Goal: Task Accomplishment & Management: Use online tool/utility

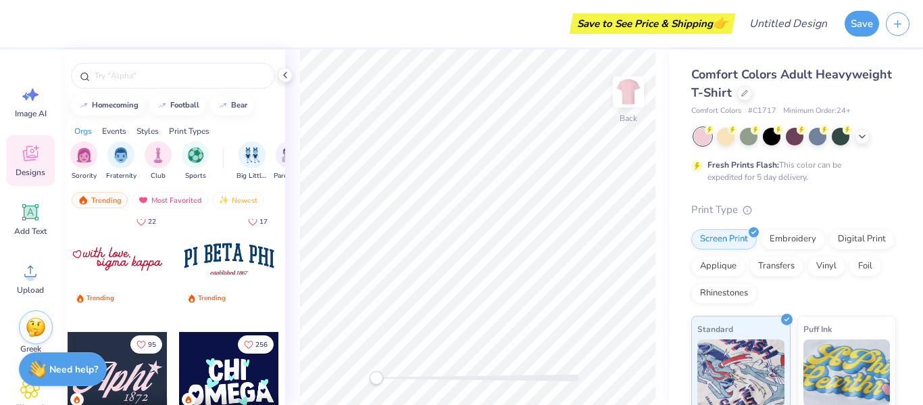
scroll to position [1608, 0]
click at [138, 265] on div at bounding box center [118, 259] width 100 height 100
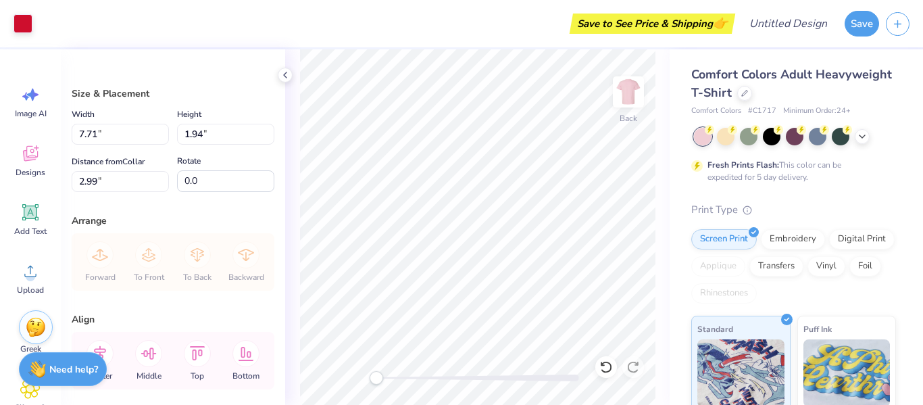
type input "7.71"
type input "1.94"
type input "2.99"
click at [799, 243] on div "Embroidery" at bounding box center [793, 237] width 64 height 20
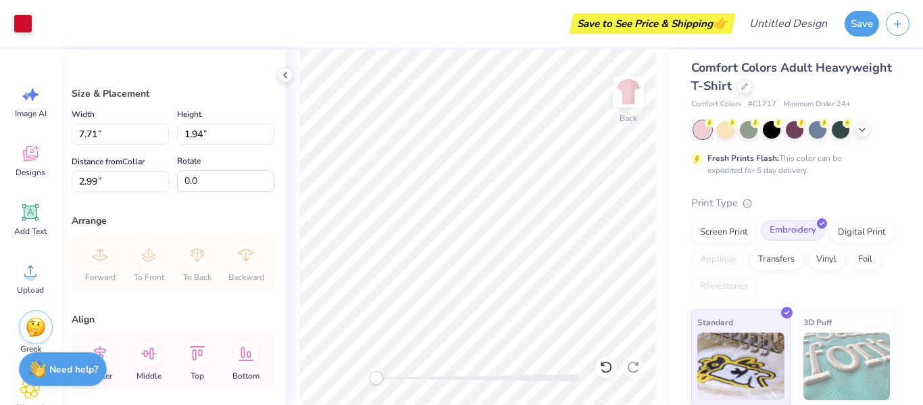
scroll to position [0, 0]
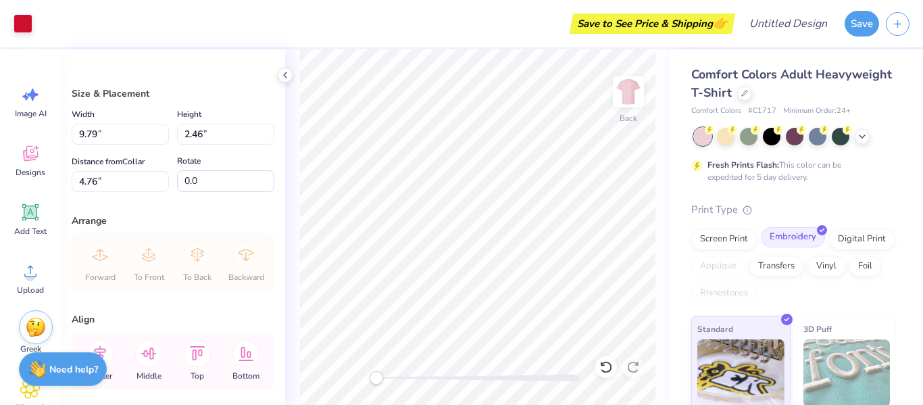
type input "9.79"
type input "2.46"
type input "4.76"
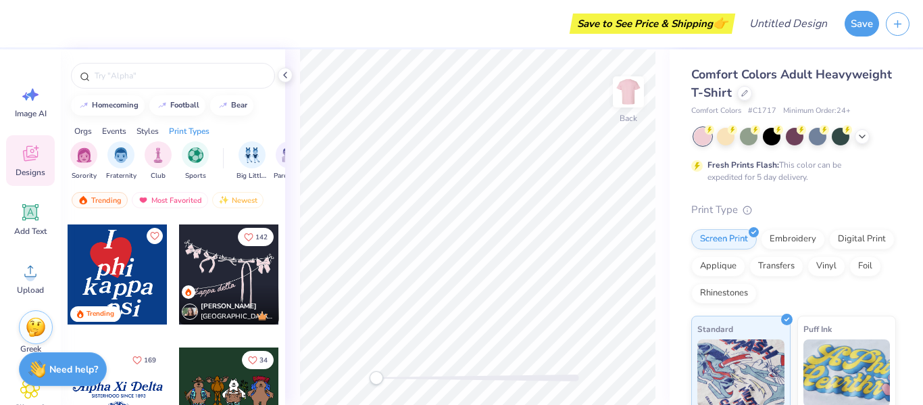
scroll to position [2699, 0]
click at [865, 132] on icon at bounding box center [862, 135] width 11 height 11
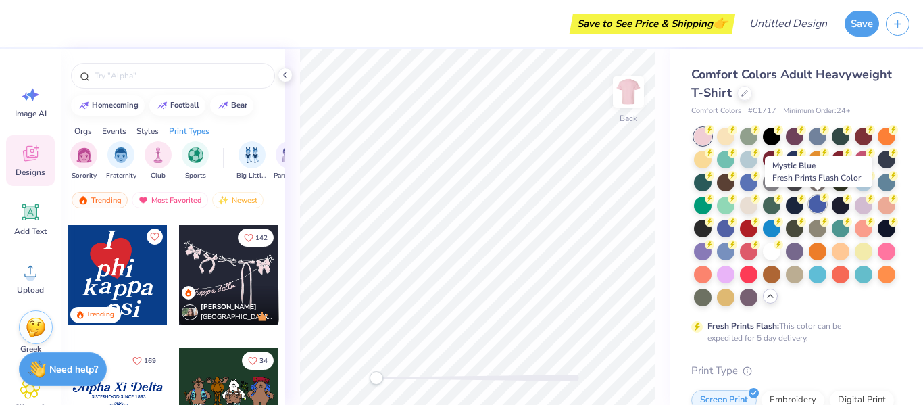
click at [820, 204] on div at bounding box center [818, 204] width 18 height 18
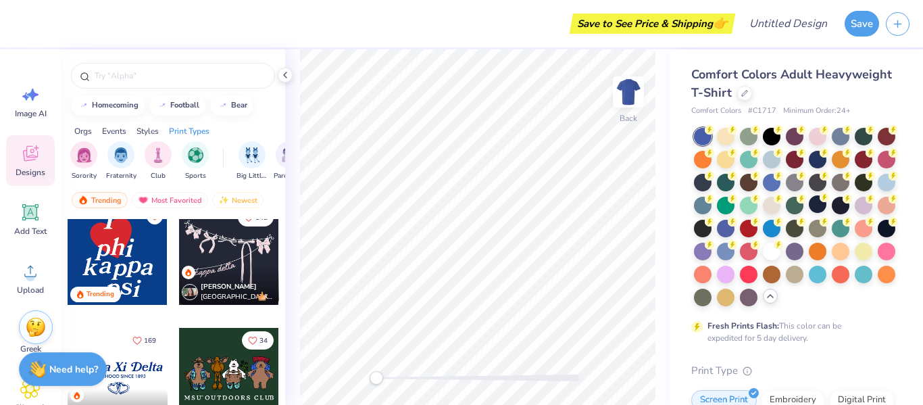
scroll to position [2720, 0]
click at [128, 272] on div at bounding box center [118, 254] width 100 height 100
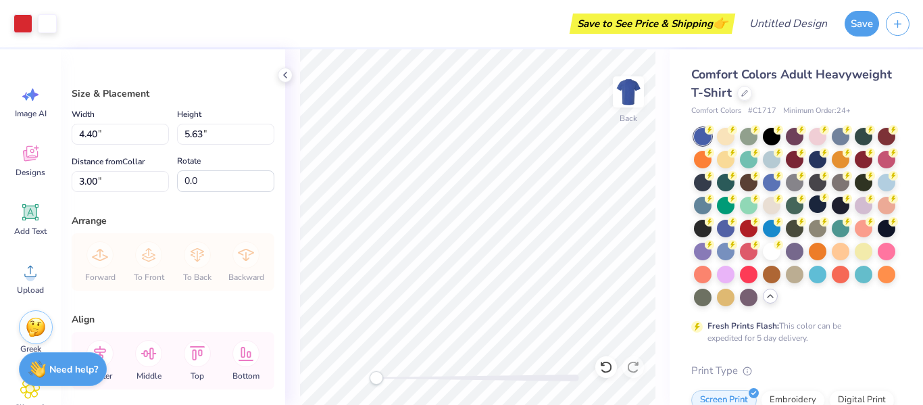
type input "4.40"
type input "5.63"
click at [892, 250] on div at bounding box center [886, 250] width 18 height 18
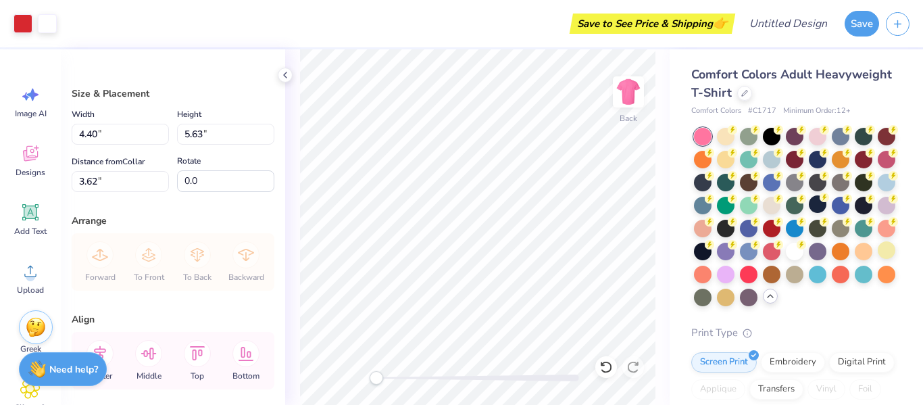
type input "3.62"
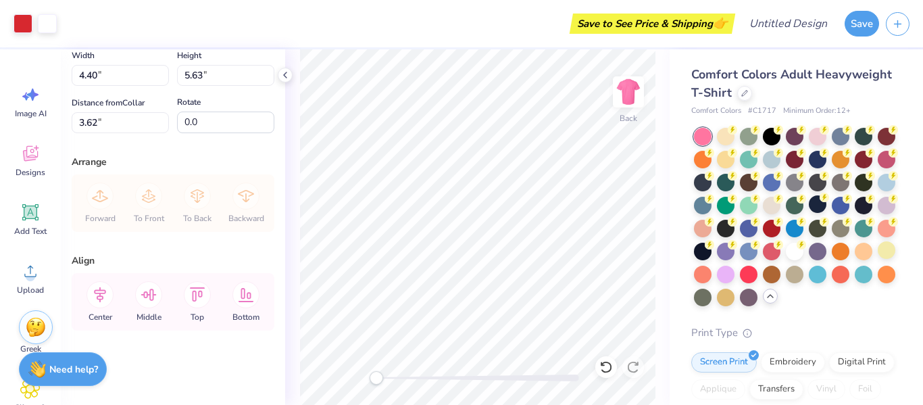
scroll to position [0, 0]
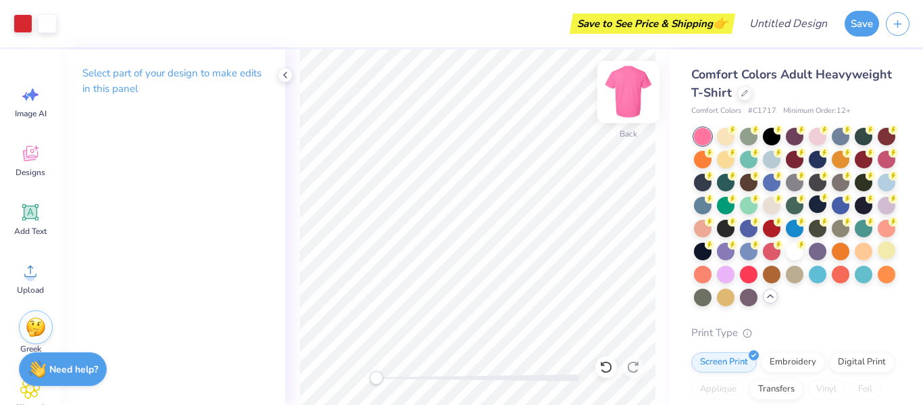
click at [636, 96] on img at bounding box center [628, 92] width 54 height 54
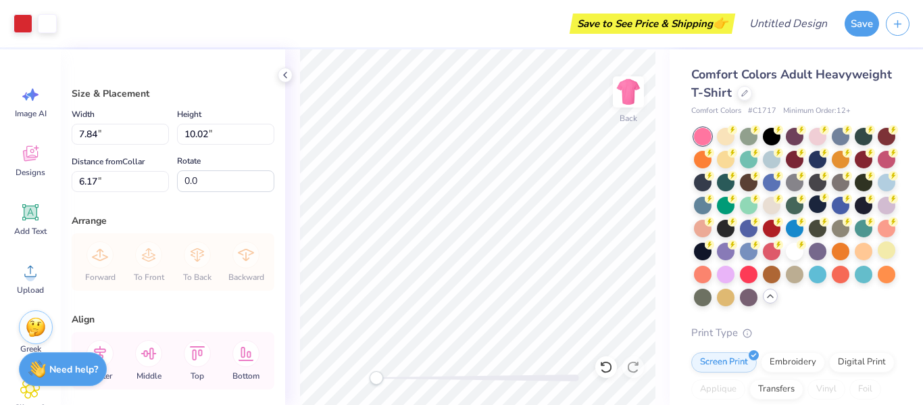
type input "7.84"
type input "10.02"
type input "6.17"
type input "10.45"
type input "13.36"
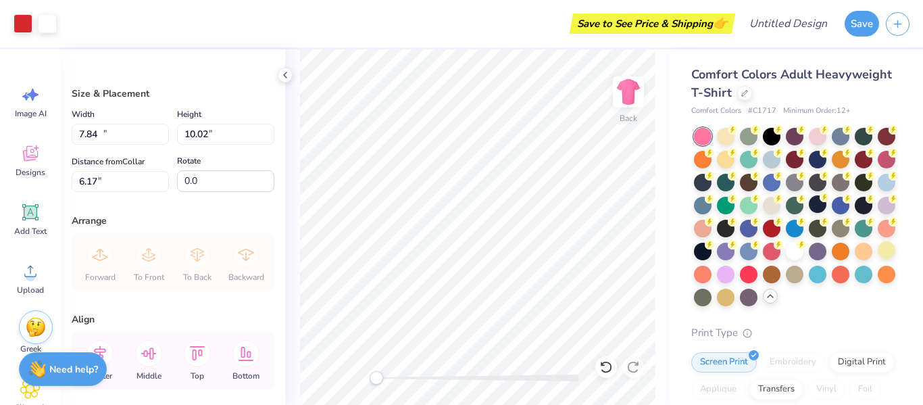
type input "2.83"
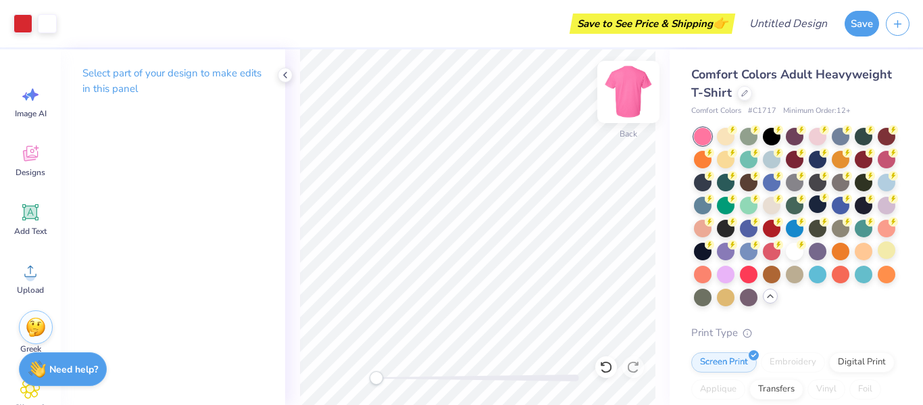
click at [626, 98] on img at bounding box center [628, 92] width 54 height 54
click at [606, 372] on icon at bounding box center [605, 367] width 11 height 12
click at [634, 366] on icon at bounding box center [633, 367] width 14 height 14
click at [610, 373] on icon at bounding box center [606, 367] width 14 height 14
click at [633, 367] on icon at bounding box center [633, 367] width 14 height 14
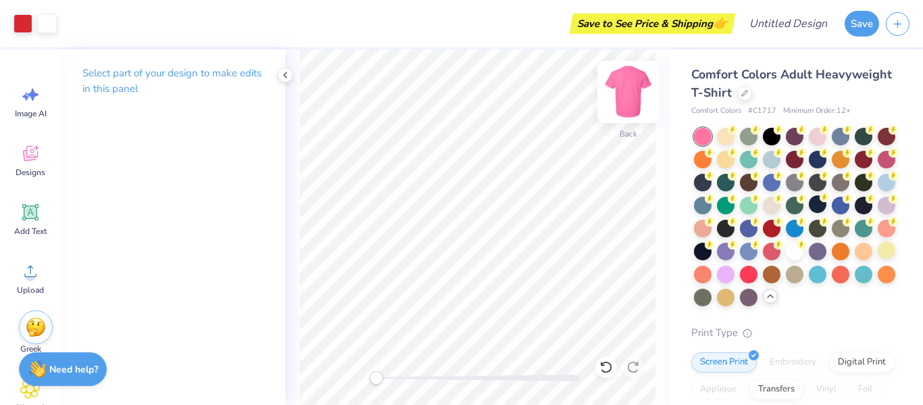
click at [642, 97] on img at bounding box center [628, 92] width 54 height 54
click at [632, 101] on img at bounding box center [628, 92] width 54 height 54
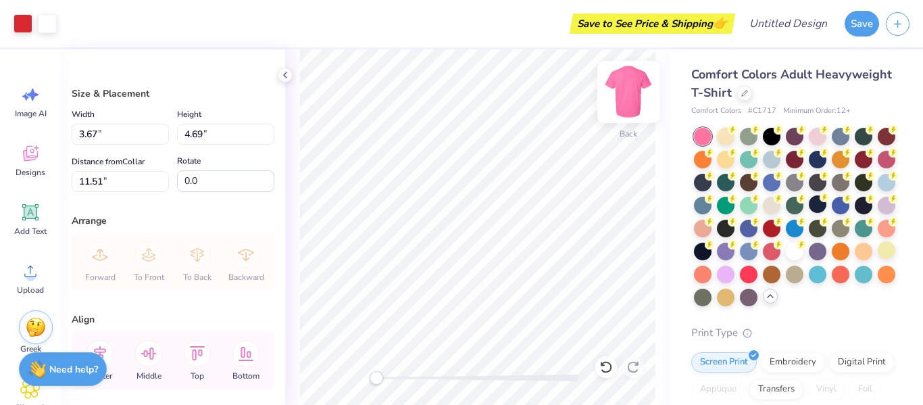
type input "3.67"
type input "4.69"
type input "11.51"
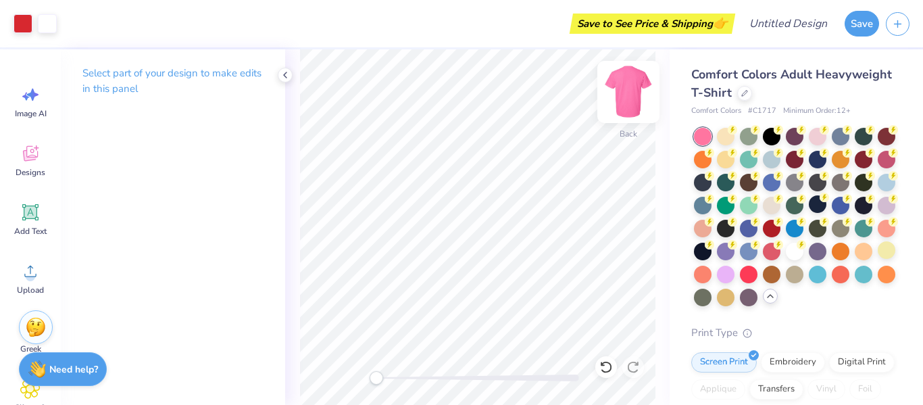
click at [632, 93] on img at bounding box center [628, 92] width 54 height 54
click at [632, 118] on img at bounding box center [628, 92] width 54 height 54
click at [184, 77] on p "Select part of your design to make edits in this panel" at bounding box center [172, 81] width 181 height 31
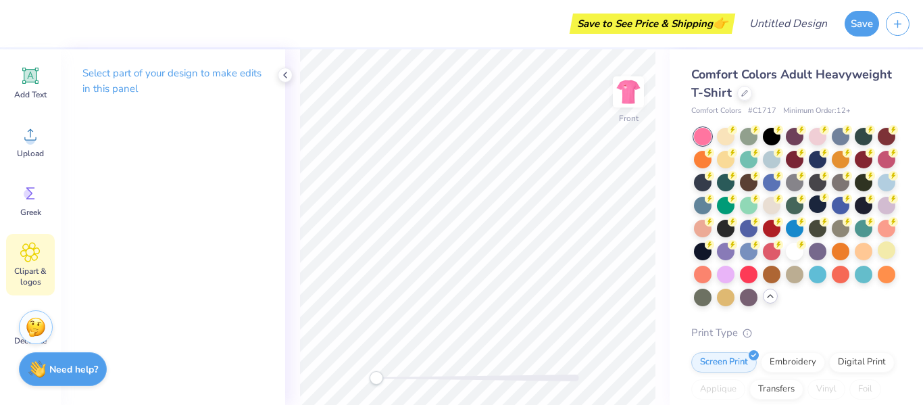
scroll to position [187, 0]
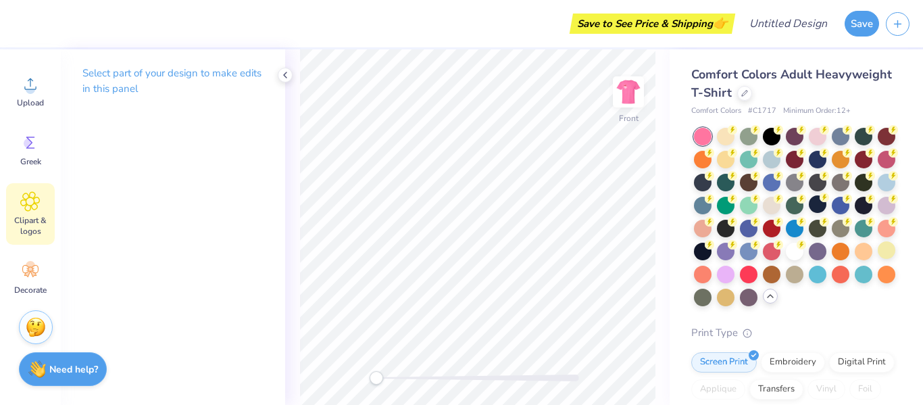
click at [39, 210] on icon at bounding box center [30, 201] width 20 height 20
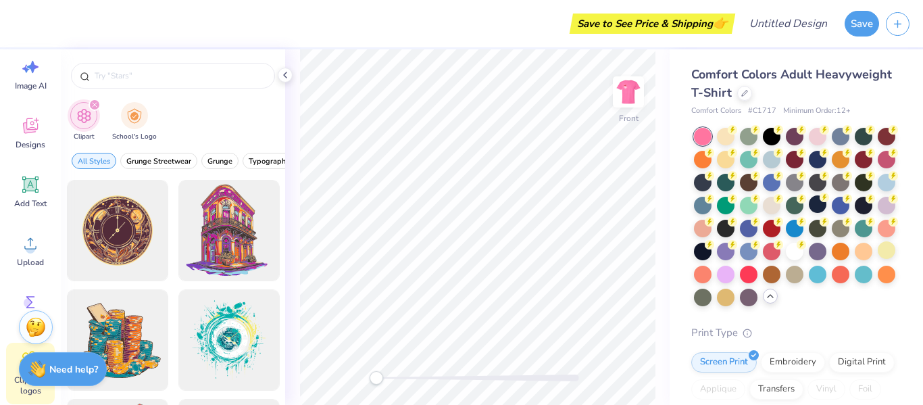
scroll to position [0, 0]
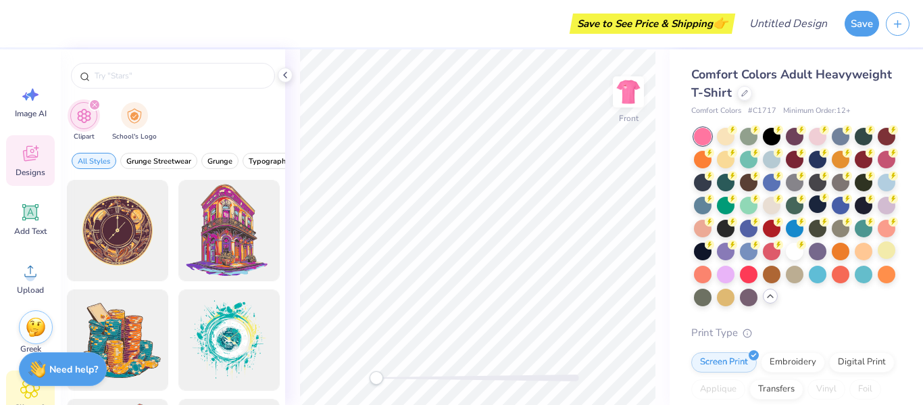
click at [38, 151] on icon at bounding box center [30, 153] width 20 height 20
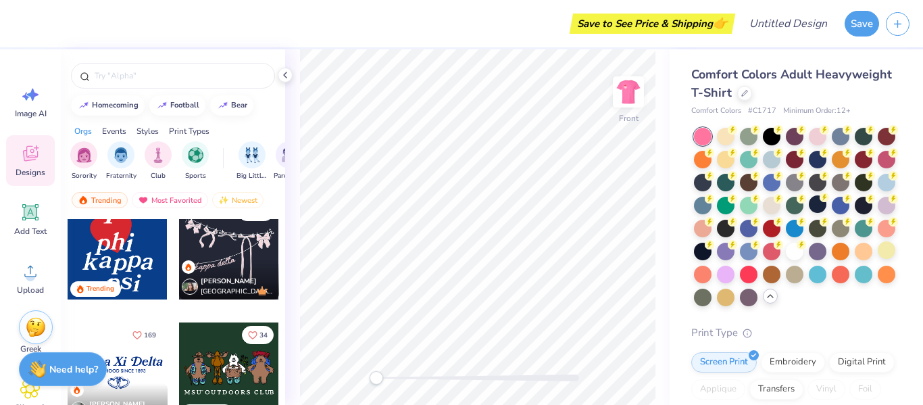
scroll to position [2709, 0]
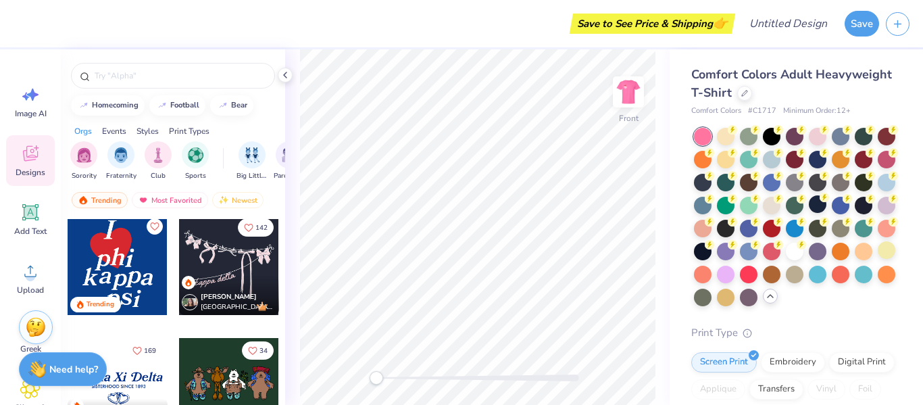
click at [99, 273] on div at bounding box center [118, 265] width 100 height 100
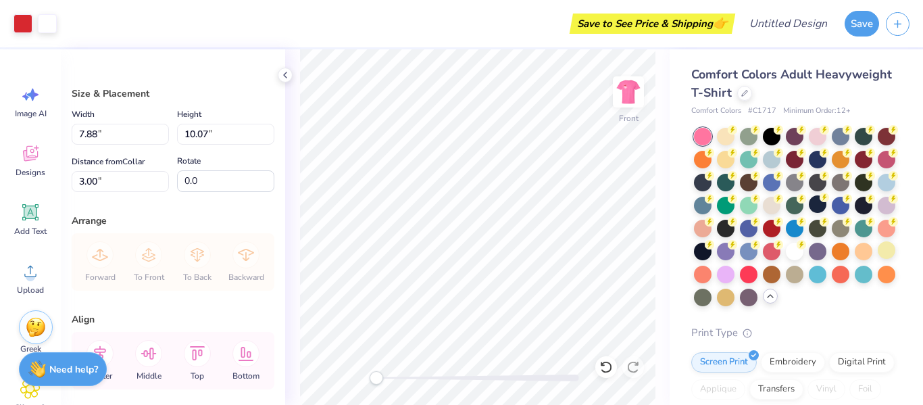
type input "7.88"
type input "10.07"
type input "11.80"
type input "15.08"
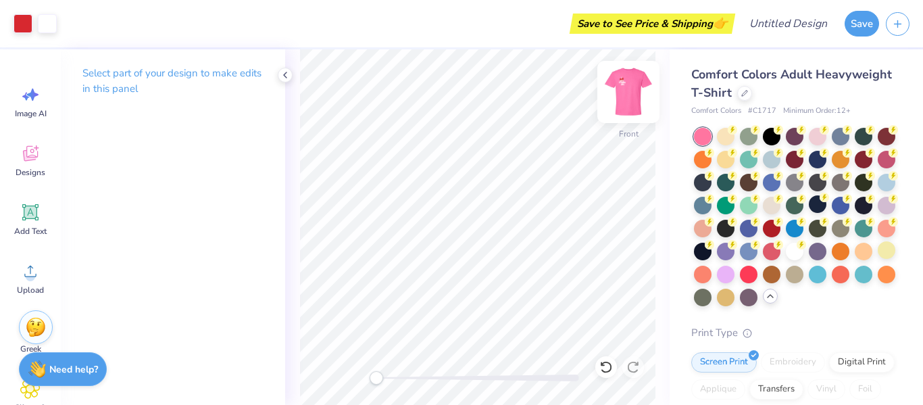
click at [624, 99] on img at bounding box center [628, 92] width 54 height 54
click at [655, 111] on div "Front" at bounding box center [477, 226] width 384 height 355
click at [745, 91] on icon at bounding box center [744, 93] width 7 height 7
click at [287, 70] on icon at bounding box center [285, 75] width 11 height 11
click at [619, 97] on img at bounding box center [628, 91] width 27 height 27
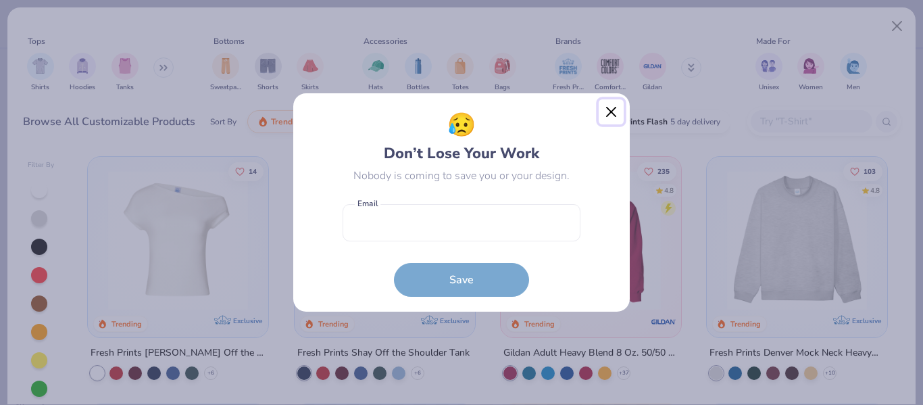
click at [610, 109] on button "Close" at bounding box center [611, 112] width 26 height 26
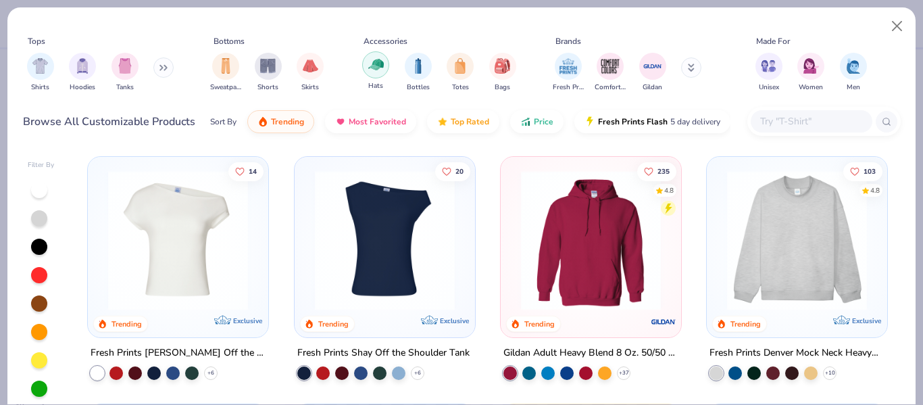
click at [371, 68] on img "filter for Hats" at bounding box center [376, 65] width 16 height 16
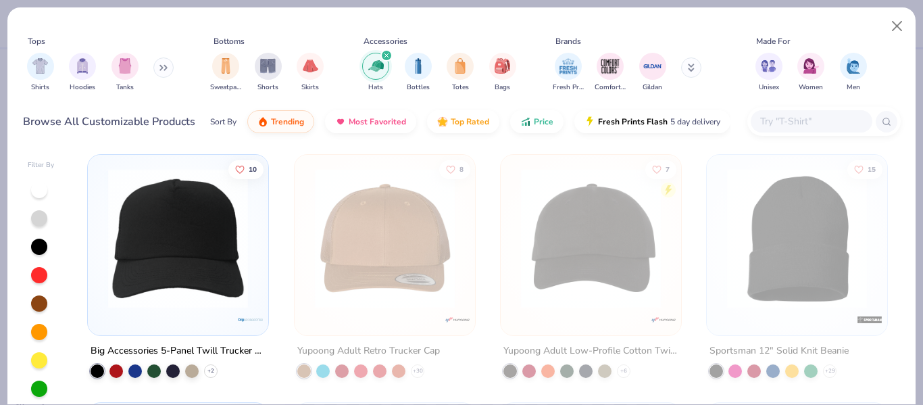
scroll to position [247, 0]
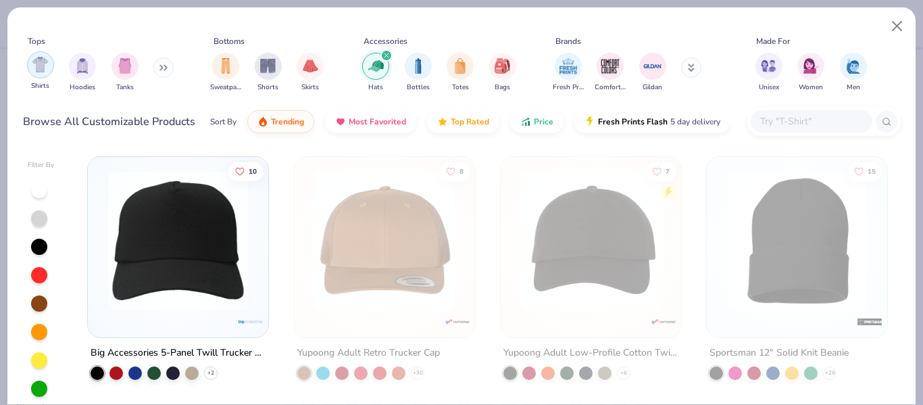
click at [47, 72] on div "filter for Shirts" at bounding box center [40, 64] width 27 height 27
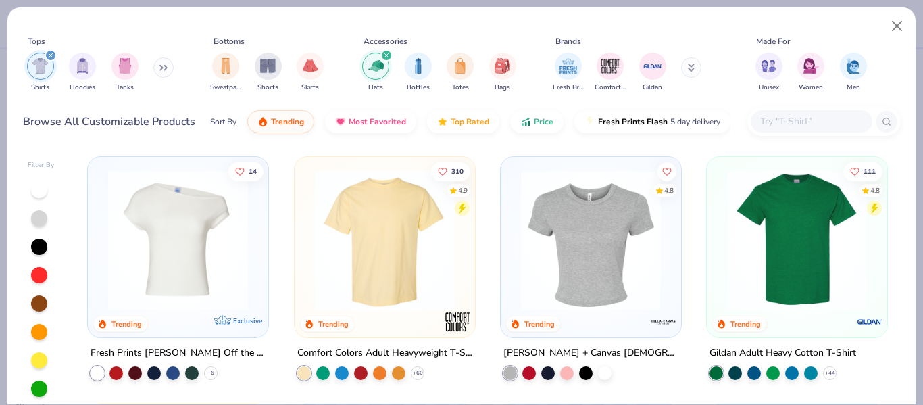
click at [417, 253] on img at bounding box center [384, 240] width 153 height 140
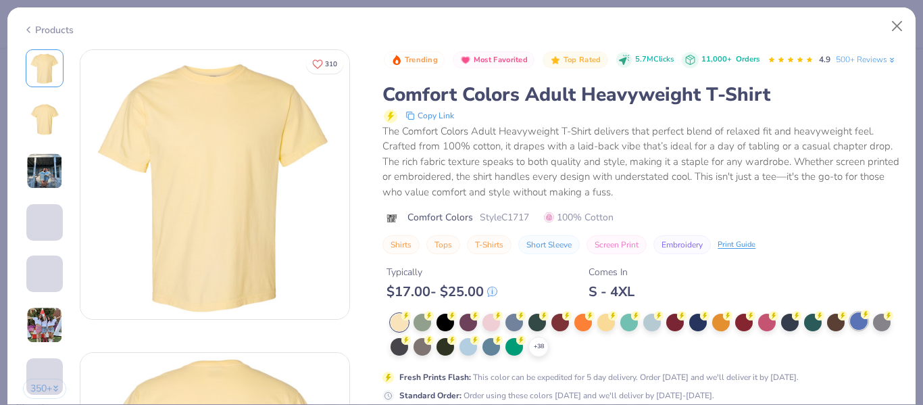
click at [857, 328] on div at bounding box center [859, 321] width 18 height 18
click at [863, 319] on icon at bounding box center [865, 313] width 9 height 9
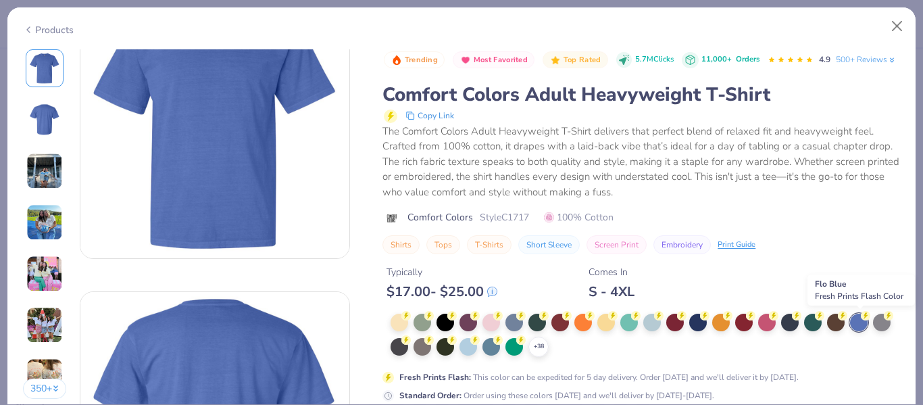
scroll to position [11, 0]
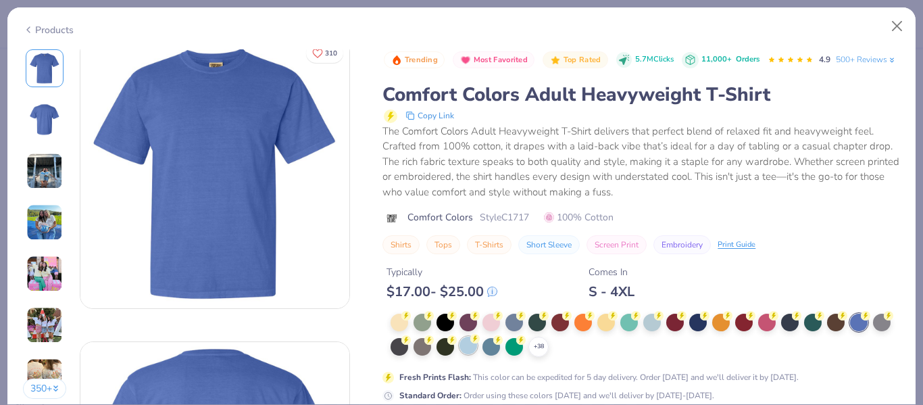
click at [472, 342] on icon at bounding box center [474, 338] width 9 height 9
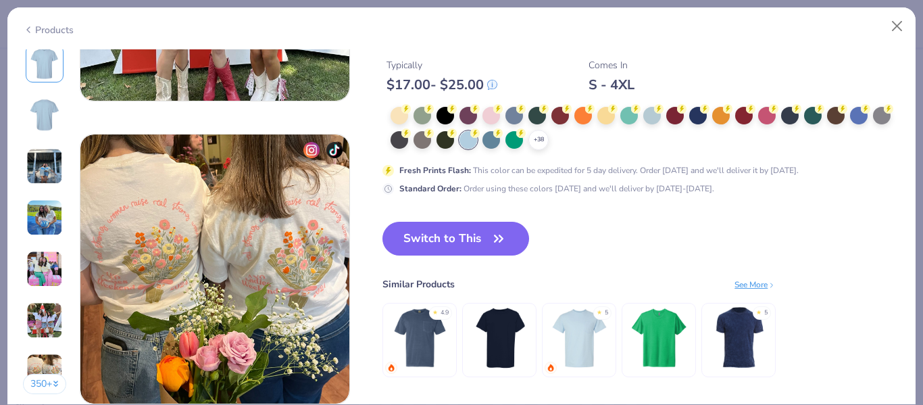
scroll to position [1735, 0]
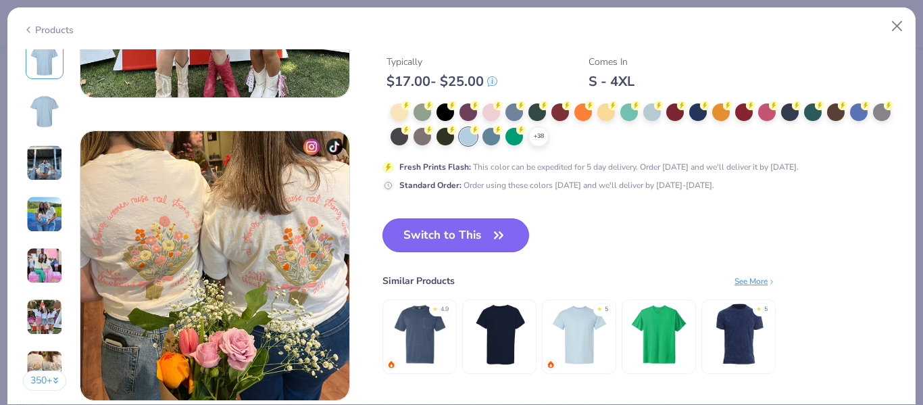
click at [426, 231] on button "Switch to This" at bounding box center [455, 235] width 147 height 34
click at [474, 238] on button "Switch to This" at bounding box center [455, 235] width 147 height 34
click at [490, 236] on icon "button" at bounding box center [498, 235] width 19 height 19
click at [439, 224] on button "Switch to This" at bounding box center [455, 235] width 147 height 34
